Goal: Task Accomplishment & Management: Use online tool/utility

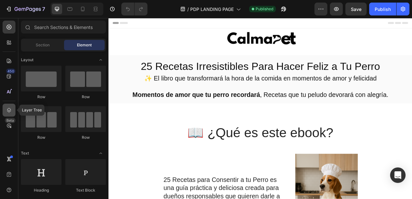
click at [8, 110] on icon at bounding box center [9, 110] width 4 height 5
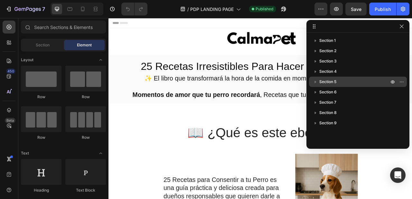
click at [322, 80] on span "Section 5" at bounding box center [328, 82] width 17 height 6
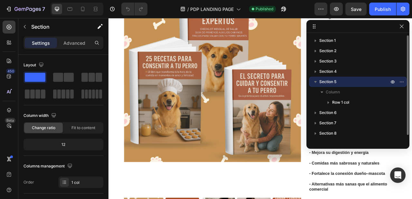
scroll to position [846, 0]
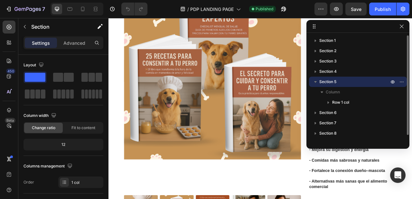
click at [316, 82] on icon "button" at bounding box center [315, 82] width 6 height 6
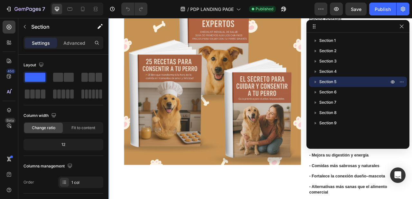
scroll to position [838, 0]
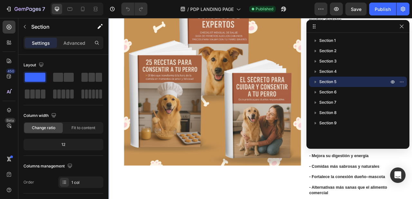
click at [118, 91] on div "Product Images 25 Recetas Irresistibles Para Hacer Feliz a Tu Perro Product Tit…" at bounding box center [302, 116] width 387 height 398
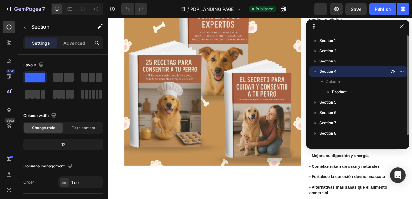
click at [316, 70] on icon "button" at bounding box center [315, 71] width 6 height 6
drag, startPoint x: 350, startPoint y: 72, endPoint x: 373, endPoint y: 76, distance: 22.9
click at [371, 75] on div "Section 4" at bounding box center [358, 71] width 93 height 10
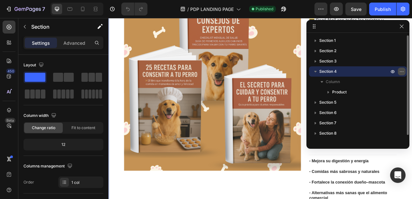
click at [399, 71] on button "button" at bounding box center [402, 72] width 8 height 8
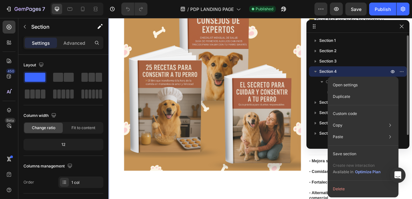
click at [315, 74] on icon "button" at bounding box center [315, 71] width 6 height 6
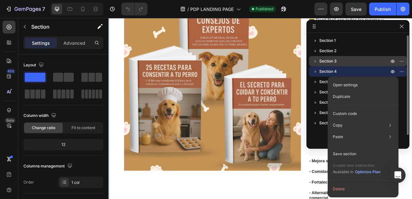
drag, startPoint x: 315, startPoint y: 74, endPoint x: 321, endPoint y: 60, distance: 15.1
click at [321, 60] on div "Section 1 Section 2 Section 3 Section 4 Section 5 Section 6 Section 7 Section 8…" at bounding box center [358, 88] width 103 height 106
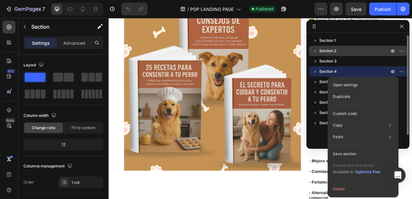
drag, startPoint x: 327, startPoint y: 73, endPoint x: 336, endPoint y: 51, distance: 24.1
click at [336, 51] on div "Section 1 Section 2 Section 3 Section 4 Section 5 Section 6 Section 7 Section 8…" at bounding box center [358, 88] width 103 height 106
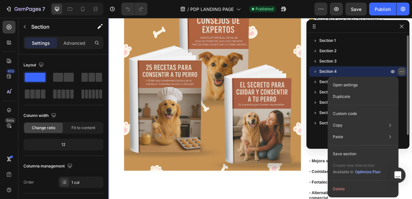
click at [401, 72] on icon "button" at bounding box center [401, 71] width 5 height 5
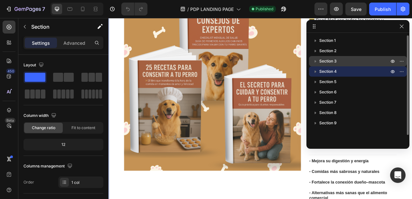
click at [330, 64] on span "Section 3" at bounding box center [328, 61] width 17 height 6
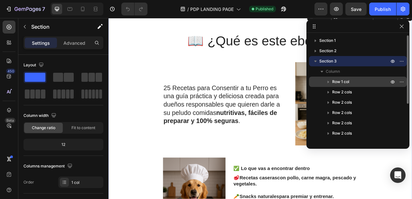
scroll to position [86, 0]
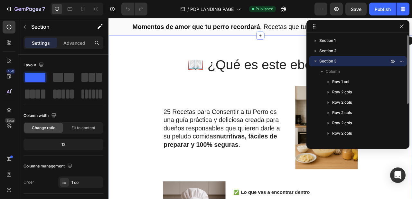
click at [317, 59] on icon "button" at bounding box center [315, 61] width 6 height 6
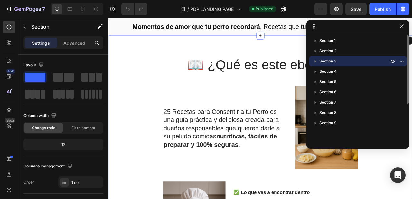
drag, startPoint x: 311, startPoint y: 72, endPoint x: 315, endPoint y: 56, distance: 16.8
click at [315, 56] on div "Section 1 Section 2 Section 3 Section 4 Section 5 Section 6 Section 7 Section 8…" at bounding box center [358, 88] width 103 height 106
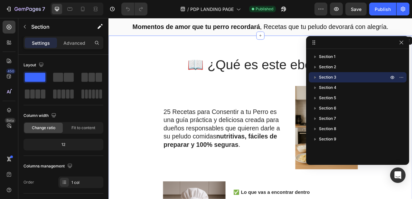
drag, startPoint x: 315, startPoint y: 25, endPoint x: 301, endPoint y: 40, distance: 20.7
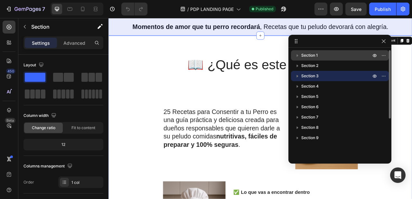
drag, startPoint x: 327, startPoint y: 79, endPoint x: 338, endPoint y: 57, distance: 24.5
click at [338, 57] on div "Section 1 Section 2 Section 3 Section 4 Section 5 Section 6 Section 7 Section 8…" at bounding box center [340, 103] width 103 height 106
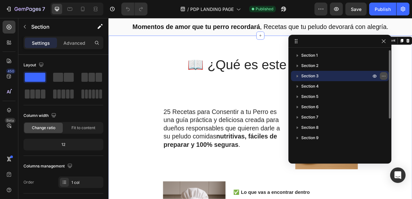
click at [381, 74] on button "button" at bounding box center [384, 76] width 8 height 8
click at [385, 44] on button "button" at bounding box center [384, 41] width 8 height 8
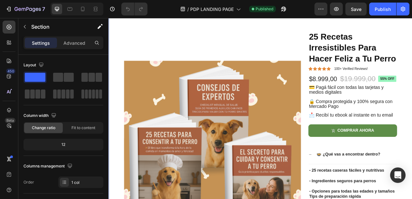
scroll to position [788, 0]
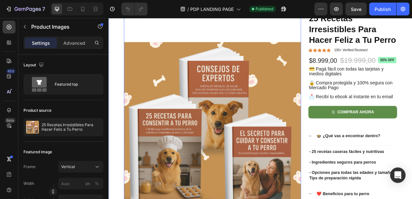
click at [127, 104] on div "Product Images 16 25 Recetas Irresistibles Para Hacer Feliz a Tu Perro Product …" at bounding box center [302, 185] width 387 height 398
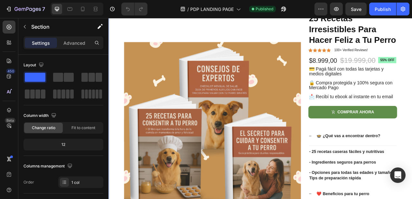
click at [123, 101] on div "Product Images 25 Recetas Irresistibles Para Hacer Feliz a Tu Perro Product Tit…" at bounding box center [302, 185] width 387 height 398
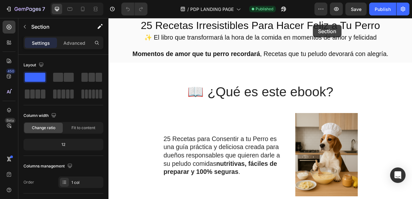
scroll to position [51, 0]
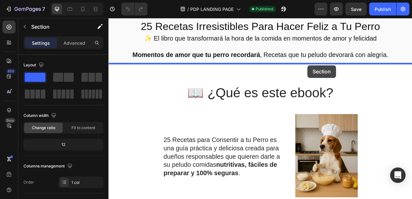
drag, startPoint x: 368, startPoint y: 78, endPoint x: 362, endPoint y: 78, distance: 5.8
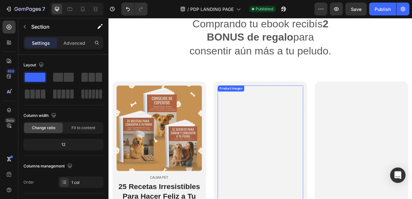
scroll to position [1271, 0]
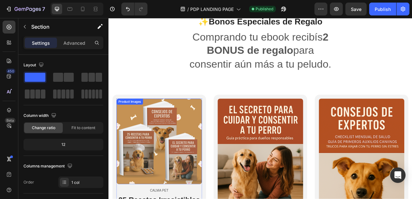
click at [185, 139] on img at bounding box center [173, 175] width 109 height 109
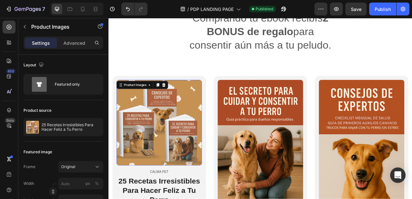
scroll to position [1288, 0]
click at [180, 103] on icon at bounding box center [179, 103] width 4 height 5
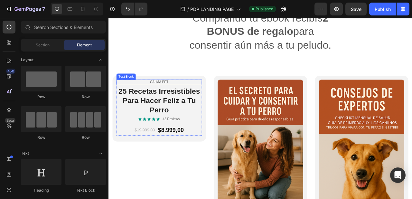
click at [211, 98] on p "CALMA PET" at bounding box center [173, 99] width 108 height 5
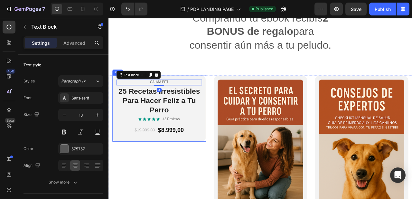
click at [210, 92] on div "CALMA PET Text Block 4 25 Recetas Irresistibles Para Hacer Feliz a Tu Perro Hea…" at bounding box center [172, 133] width 119 height 84
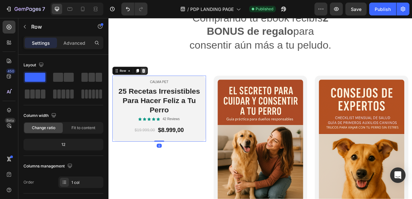
click at [152, 85] on icon at bounding box center [152, 85] width 5 height 5
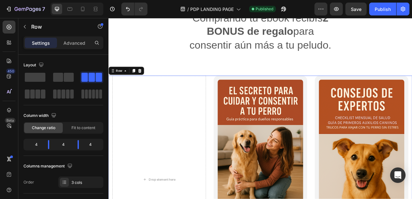
click at [71, 76] on span at bounding box center [69, 77] width 10 height 9
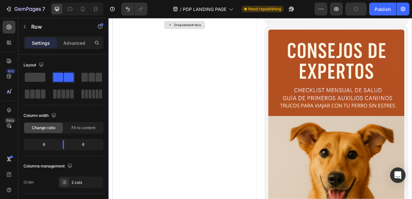
scroll to position [1701, 0]
click at [96, 77] on span at bounding box center [99, 77] width 6 height 9
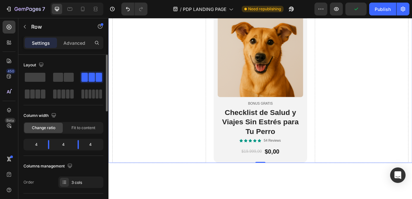
scroll to position [1614, 0]
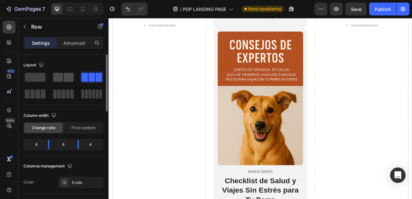
click at [66, 78] on span at bounding box center [69, 77] width 10 height 9
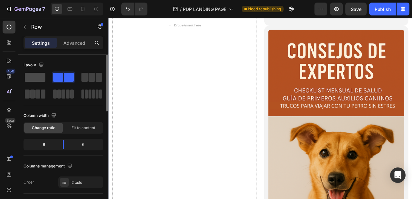
click at [34, 75] on span at bounding box center [35, 77] width 21 height 9
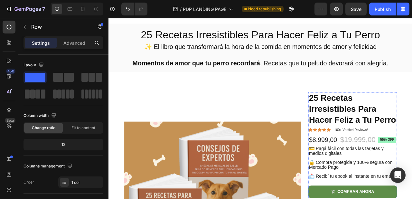
scroll to position [0, 0]
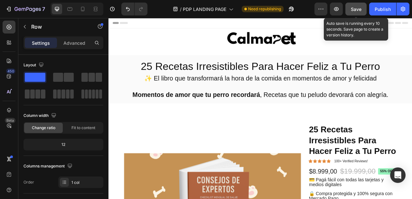
click at [360, 10] on span "Save" at bounding box center [356, 8] width 11 height 5
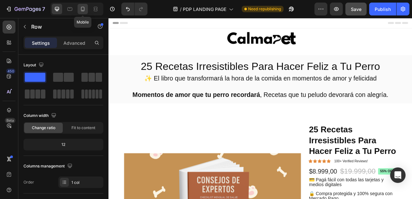
click at [85, 6] on icon at bounding box center [83, 9] width 6 height 6
type input "100%"
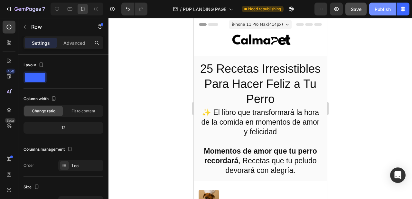
click at [383, 9] on div "Publish" at bounding box center [383, 9] width 16 height 7
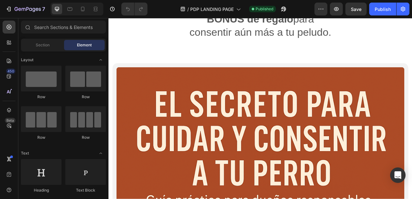
scroll to position [1196, 0]
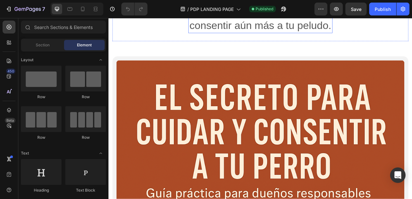
click at [339, 37] on p "Comprando tu ebook recibís 2 BONUS de regalo para consentir aún más a tu peludo." at bounding box center [302, 11] width 182 height 52
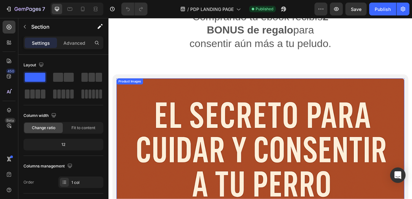
scroll to position [1175, 0]
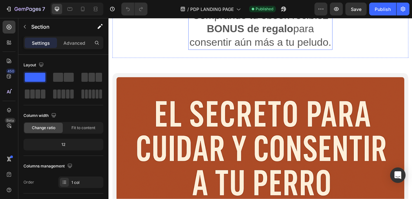
click at [294, 58] on p "Comprando tu ebook recibís 2 BONUS de regalo para consentir aún más a tu peludo." at bounding box center [302, 32] width 182 height 52
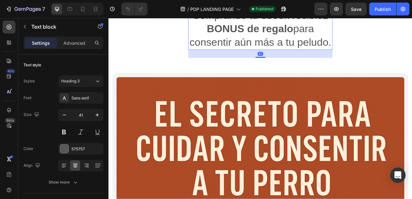
click at [294, 58] on p "Comprando tu ebook recibís 2 BONUS de regalo para consentir aún más a tu peludo." at bounding box center [302, 32] width 182 height 52
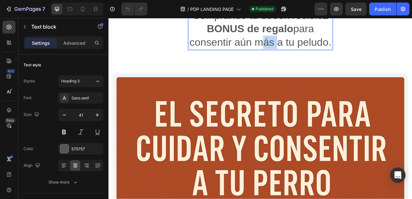
click at [267, 58] on p "Comprando tu ebook recibís 2 BONUS de regalo para consentir aún más a tu peludo." at bounding box center [302, 32] width 182 height 52
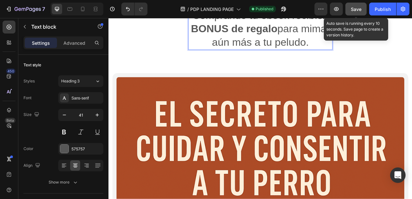
click at [354, 12] on div "Save" at bounding box center [356, 9] width 11 height 7
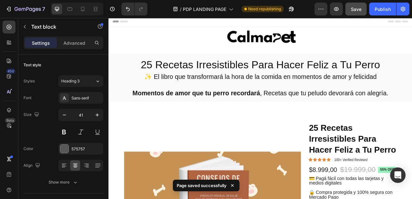
scroll to position [0, 0]
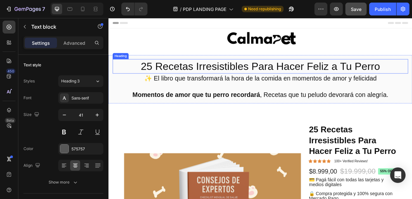
click at [331, 71] on h2 "25 Recetas Irresistibles Para Hacer Feliz a Tu Perro" at bounding box center [302, 80] width 376 height 18
click at [330, 78] on h2 "25 Recetas Irresistibles Para Hacer Feliz a Tu Perro" at bounding box center [302, 80] width 376 height 18
click at [330, 78] on p "25 Recetas Irresistibles Para Hacer Feliz a Tu Perro" at bounding box center [301, 79] width 375 height 17
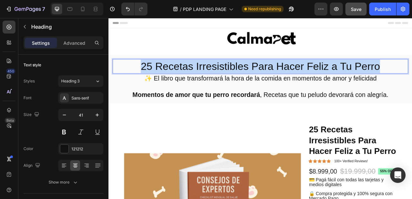
click at [330, 78] on p "25 Recetas Irresistibles Para Hacer Feliz a Tu Perro" at bounding box center [301, 79] width 375 height 17
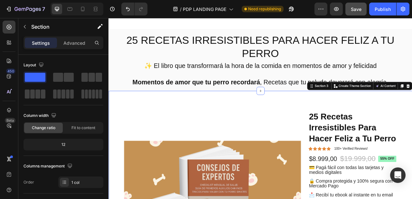
scroll to position [22, 0]
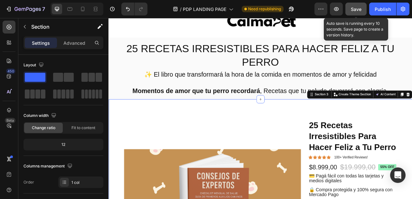
click at [351, 11] on span "Save" at bounding box center [356, 8] width 11 height 5
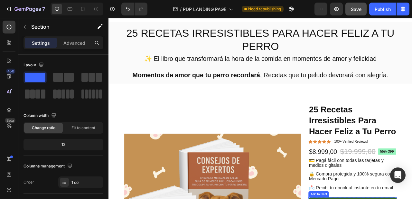
scroll to position [0, 0]
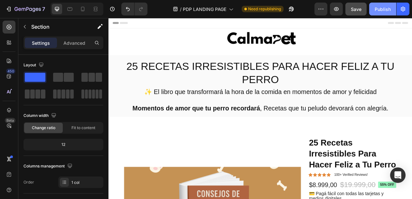
click at [383, 12] on div "Publish" at bounding box center [383, 9] width 16 height 7
